Goal: Information Seeking & Learning: Learn about a topic

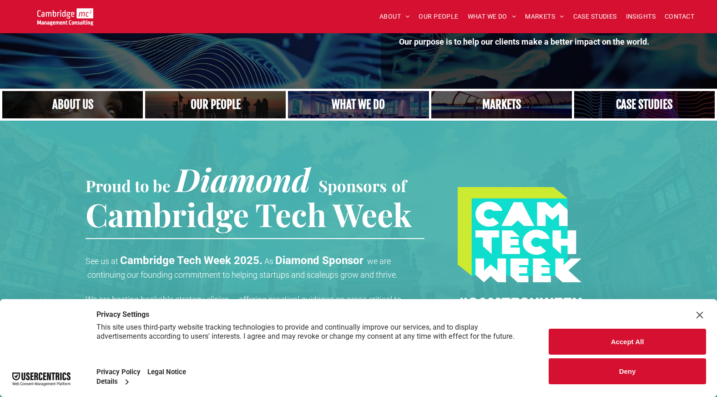
scroll to position [91, 0]
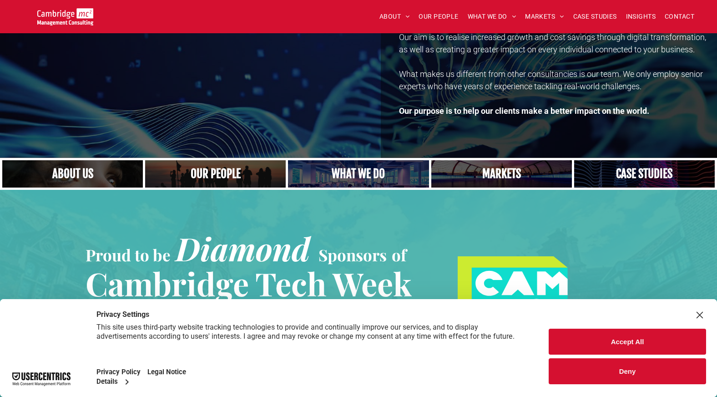
click at [164, 172] on link "A crowd in silhouette at sunset, on a rise or lookout point" at bounding box center [215, 173] width 149 height 29
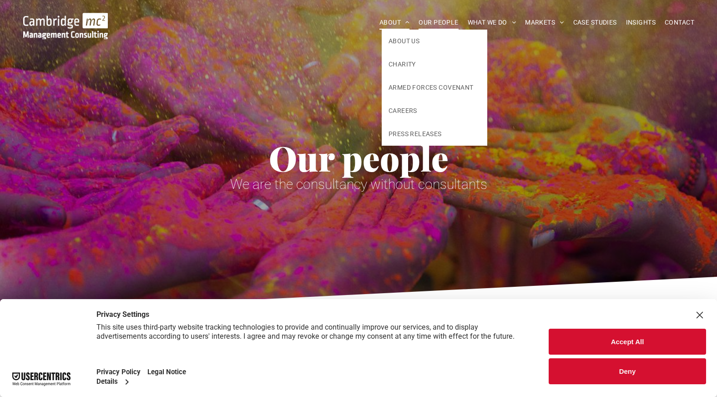
click at [387, 22] on span "ABOUT" at bounding box center [395, 22] width 30 height 14
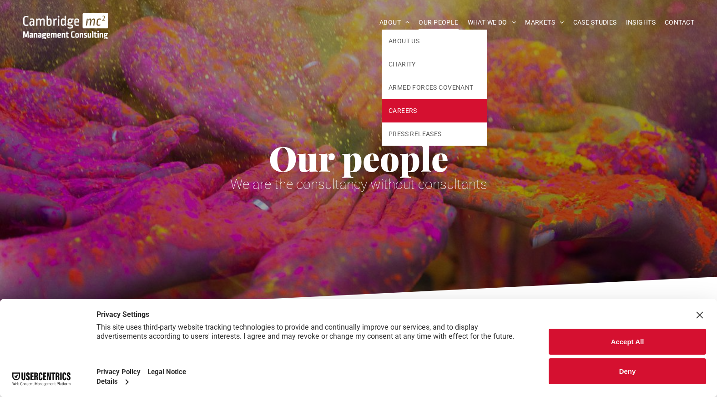
click at [395, 109] on span "CAREERS" at bounding box center [403, 111] width 29 height 10
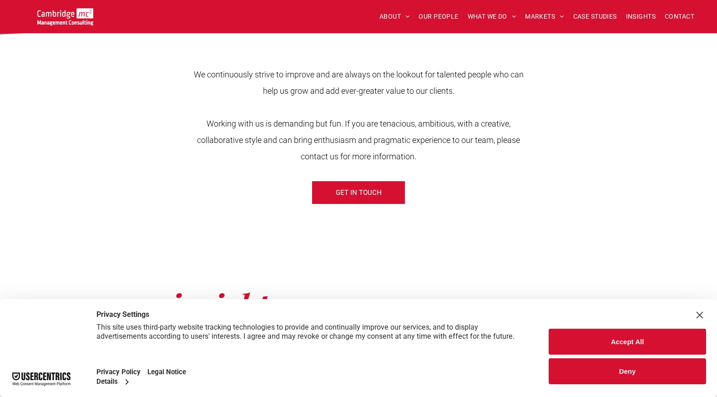
scroll to position [319, 0]
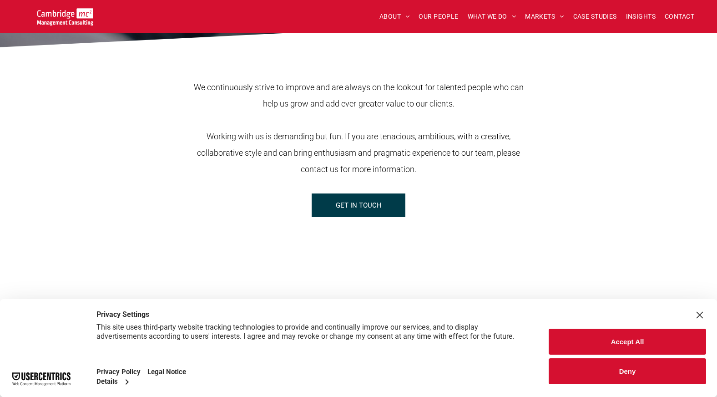
click at [338, 207] on span "GET IN TOUCH" at bounding box center [359, 205] width 46 height 23
